Goal: Register for event/course

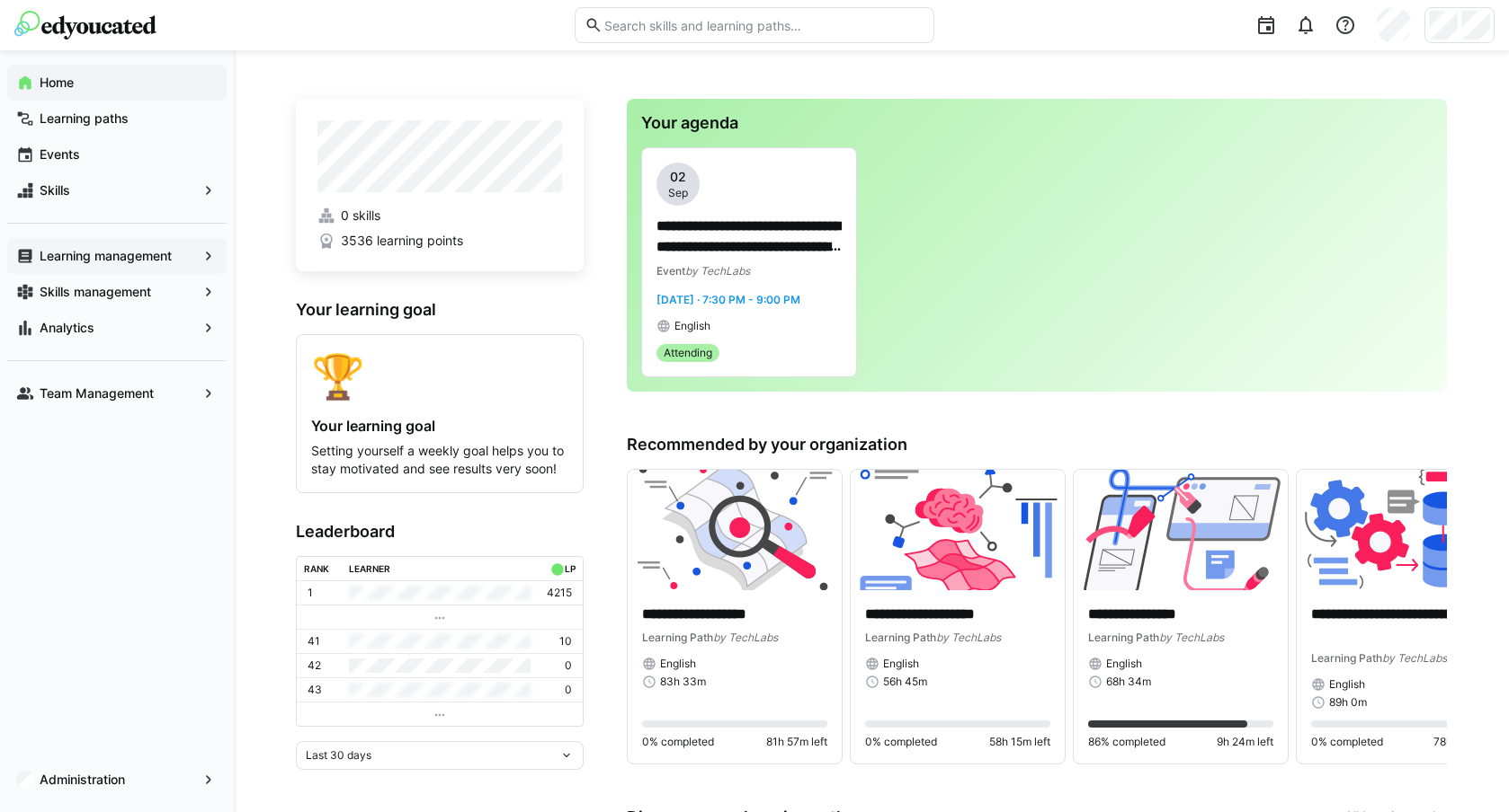
click at [0, 0] on app-navigation-label "Learning management" at bounding box center [0, 0] width 0 height 0
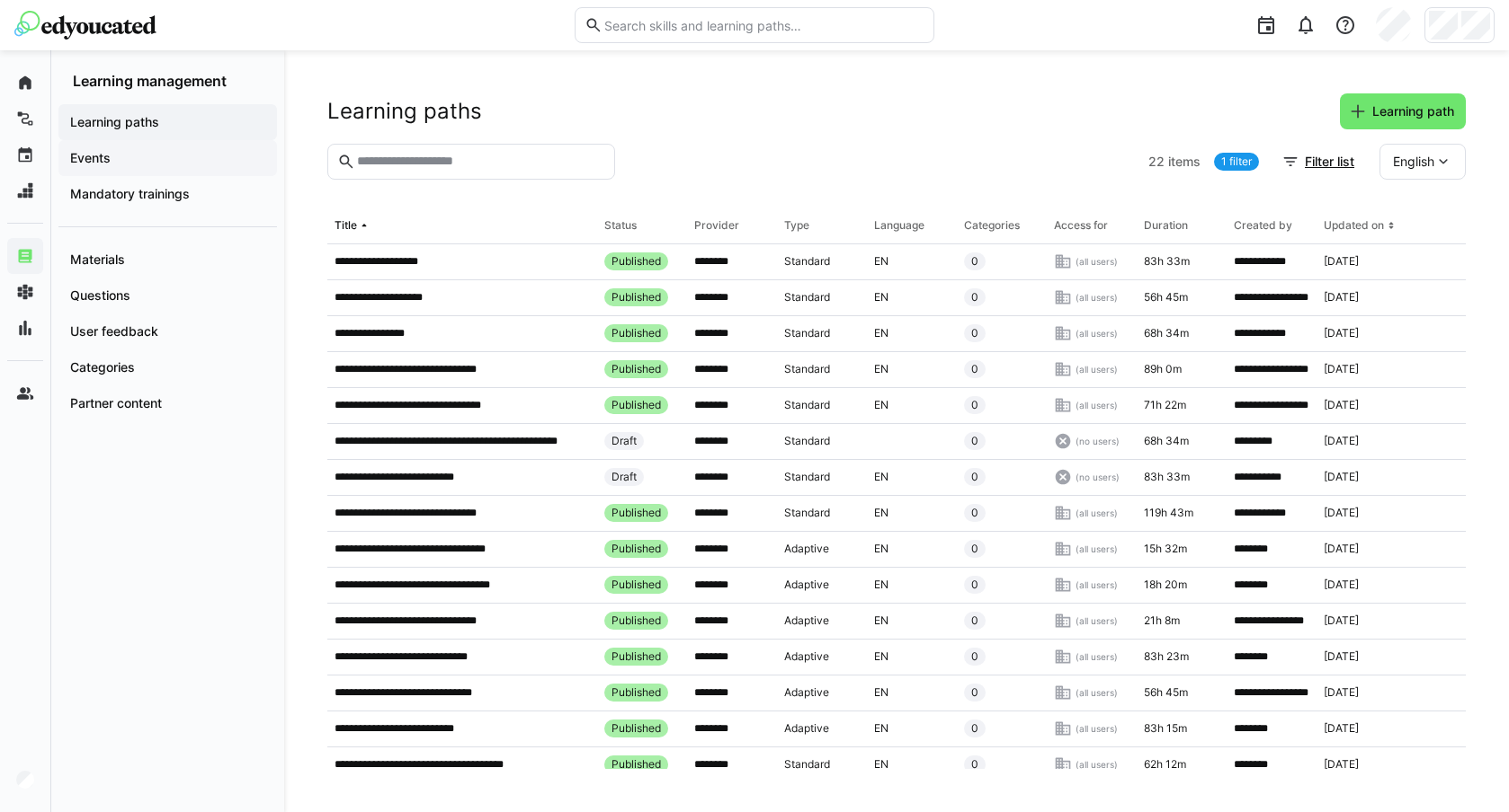
click at [134, 165] on span "Events" at bounding box center [167, 158] width 200 height 18
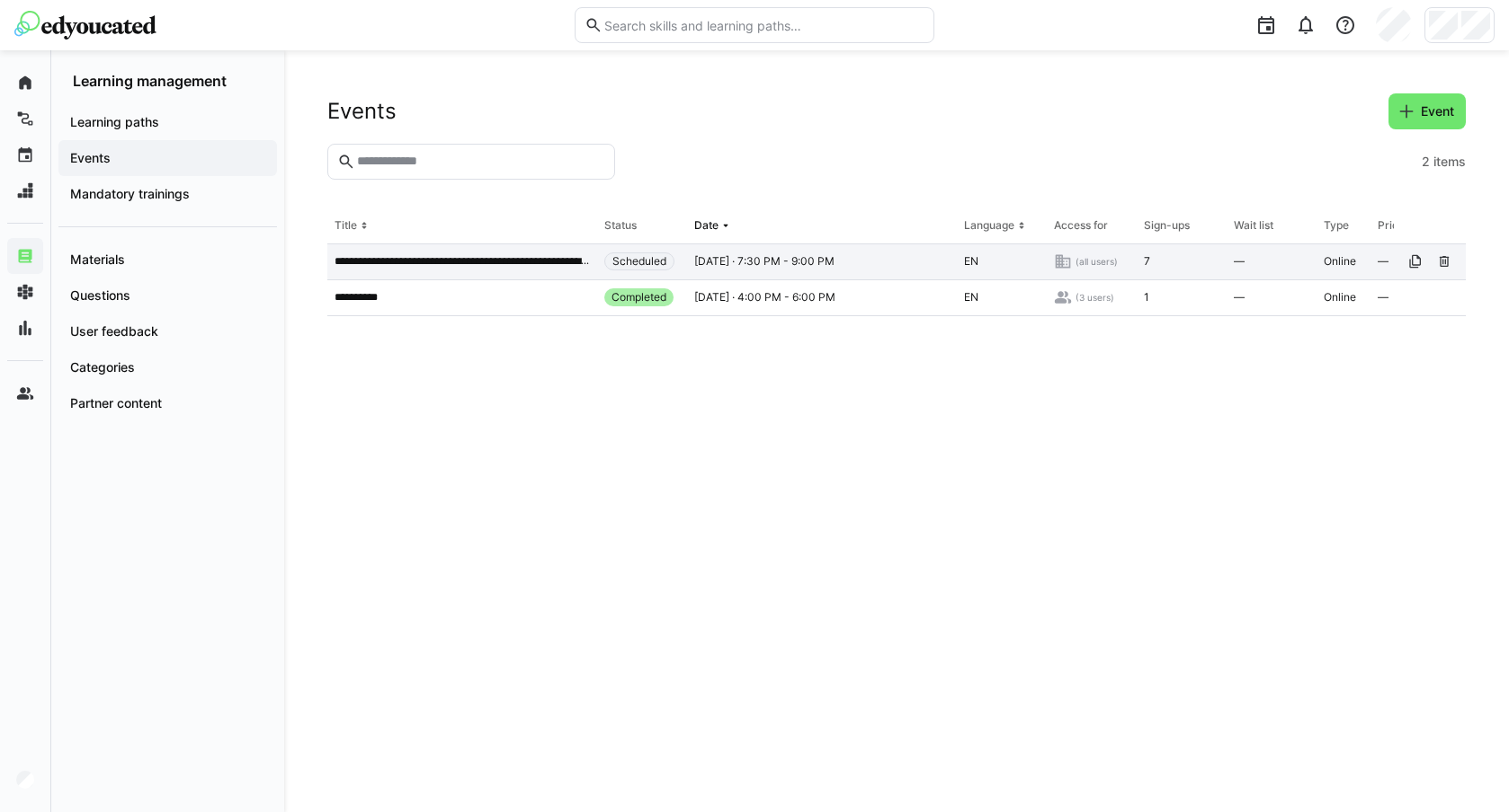
click at [724, 265] on span "[DATE] · 7:30 PM - 9:00 PM" at bounding box center [764, 262] width 140 height 14
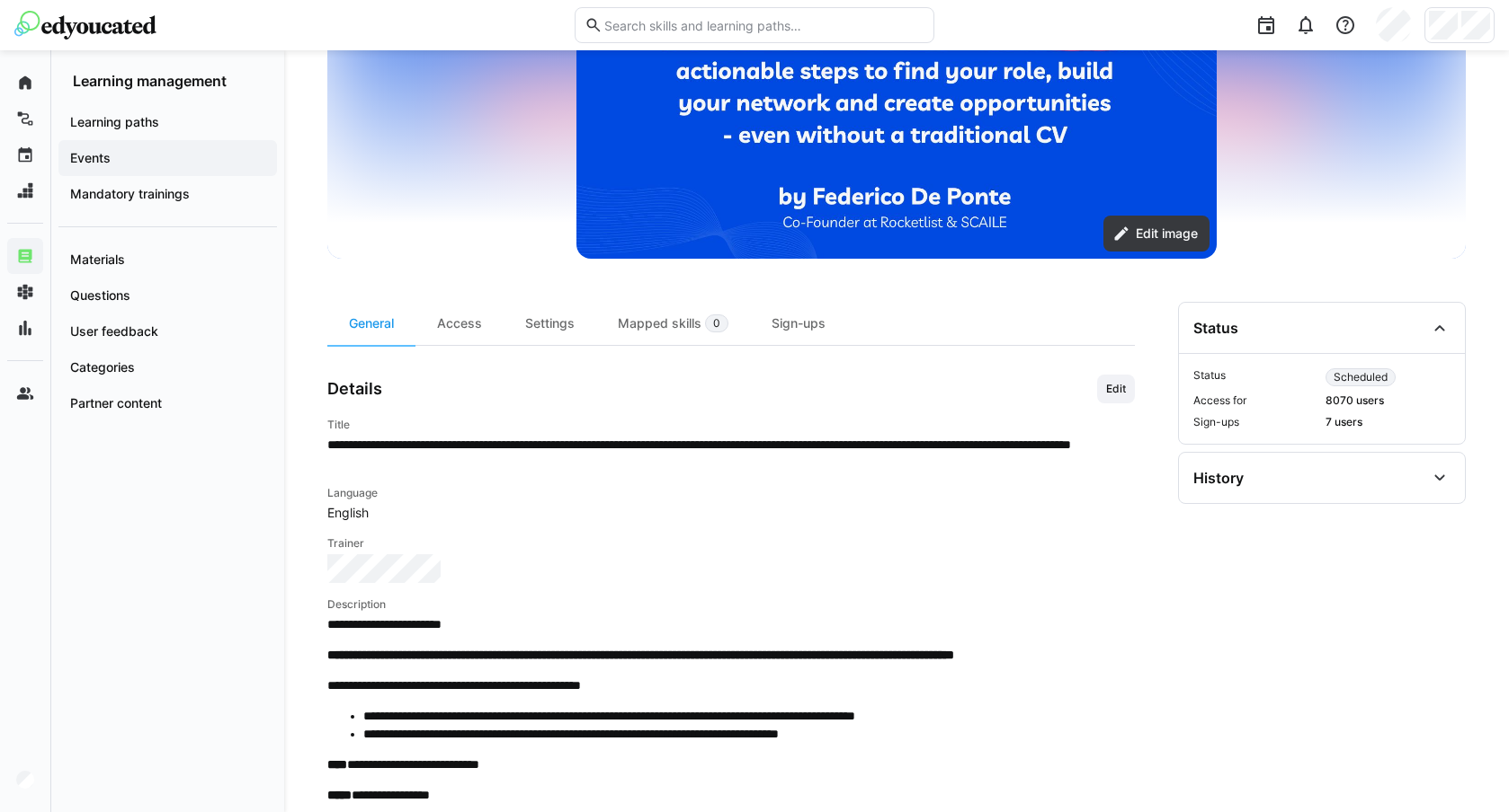
scroll to position [320, 0]
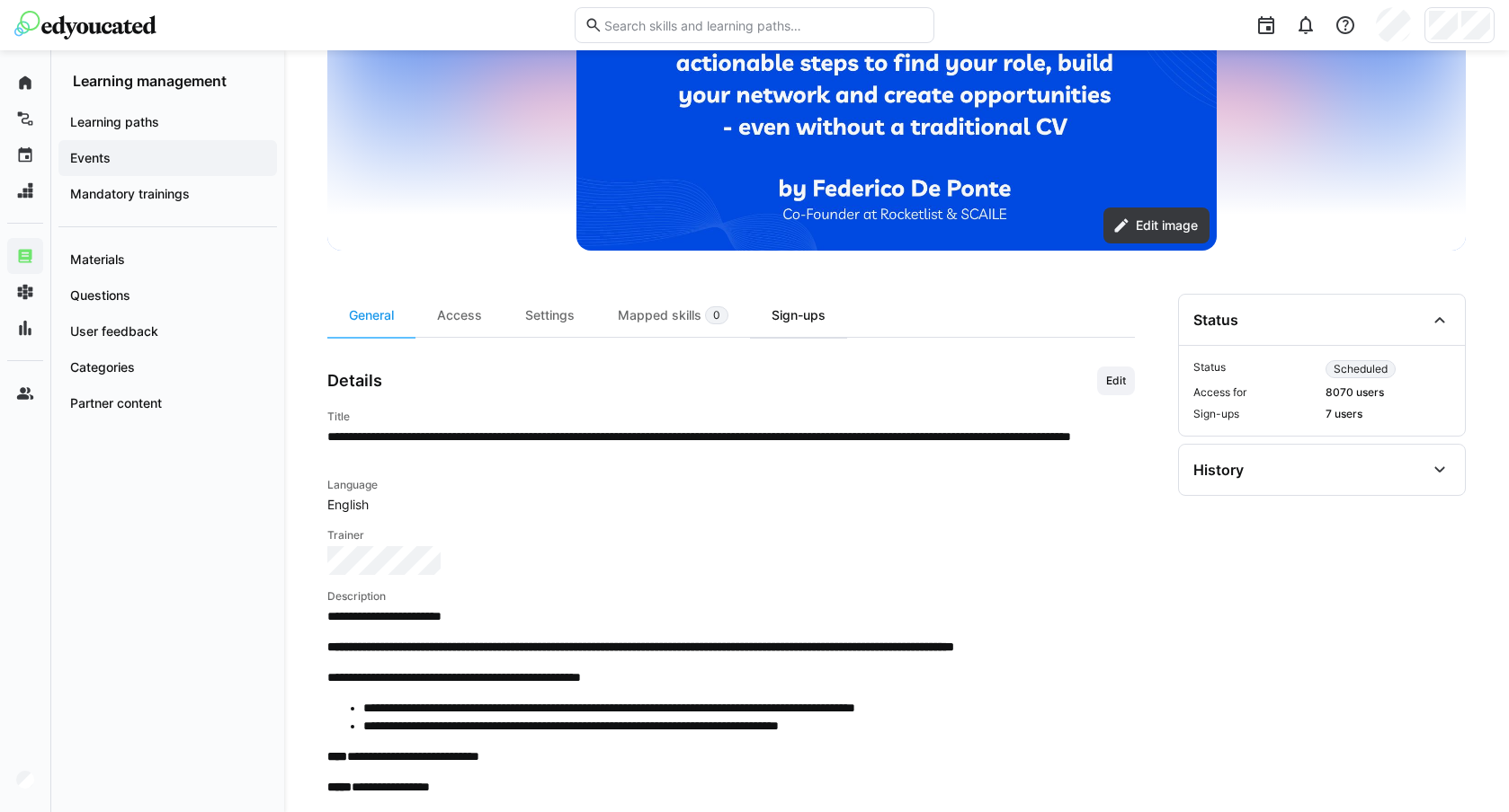
click at [764, 313] on div "Sign-ups" at bounding box center [798, 316] width 97 height 43
